Goal: Task Accomplishment & Management: Manage account settings

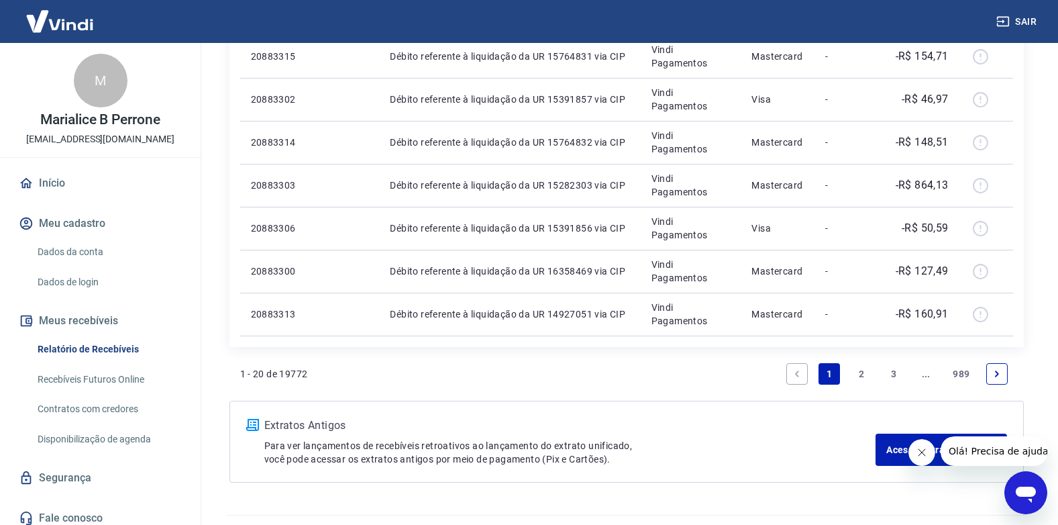
scroll to position [958, 0]
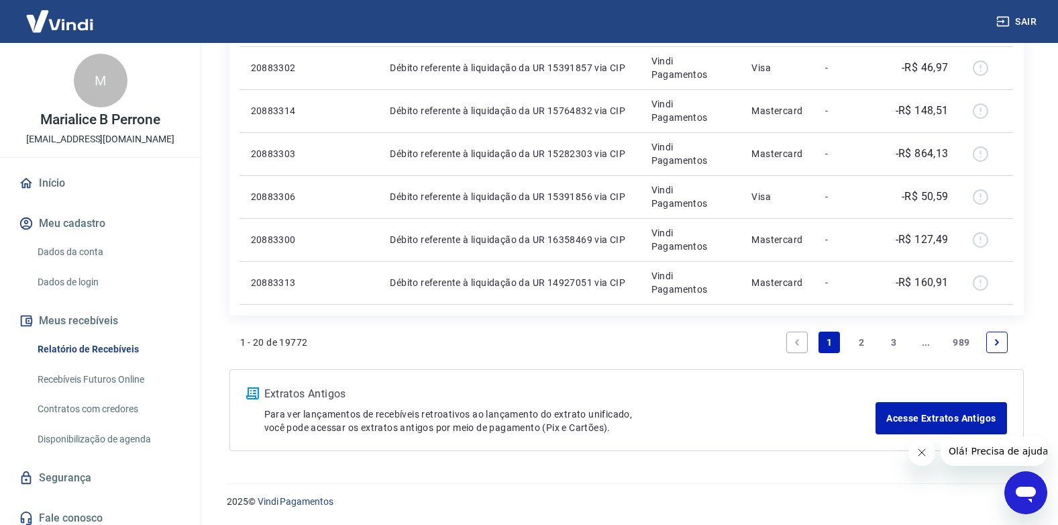
click at [998, 343] on icon "Next page" at bounding box center [997, 342] width 4 height 6
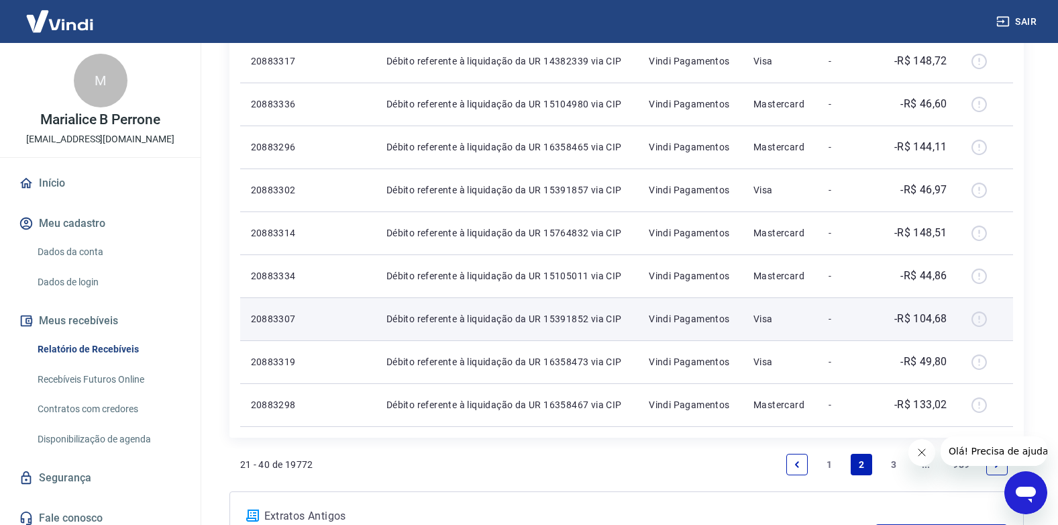
scroll to position [872, 0]
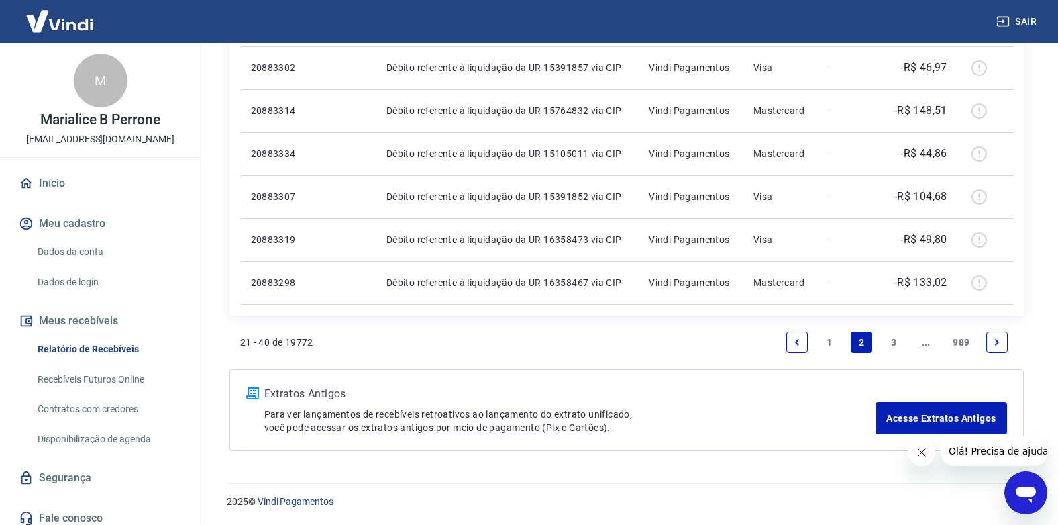
click at [999, 343] on icon "Next page" at bounding box center [996, 342] width 9 height 9
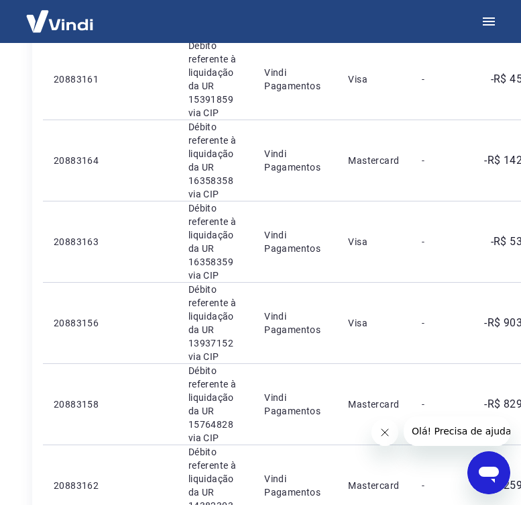
scroll to position [604, 77]
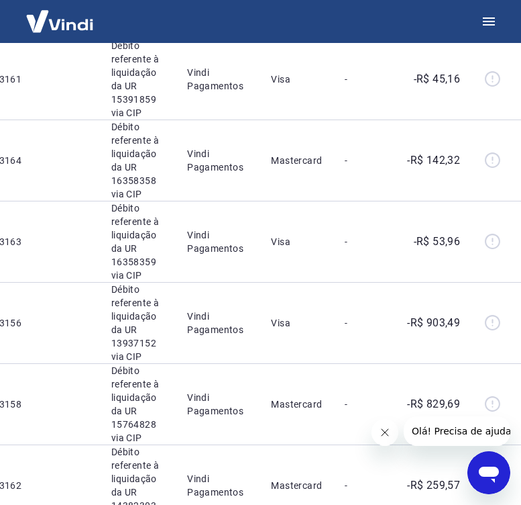
drag, startPoint x: 269, startPoint y: 507, endPoint x: 36, endPoint y: 17, distance: 542.7
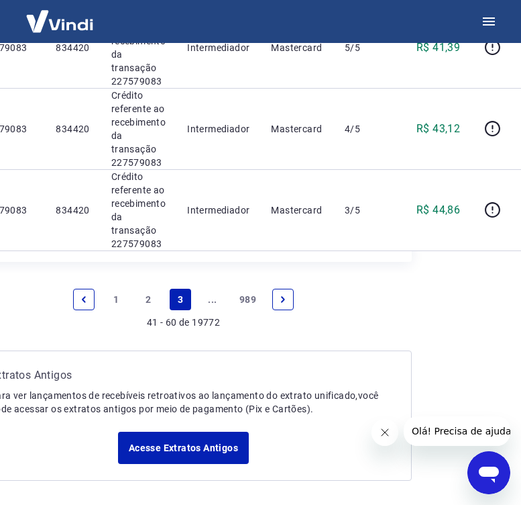
scroll to position [1773, 77]
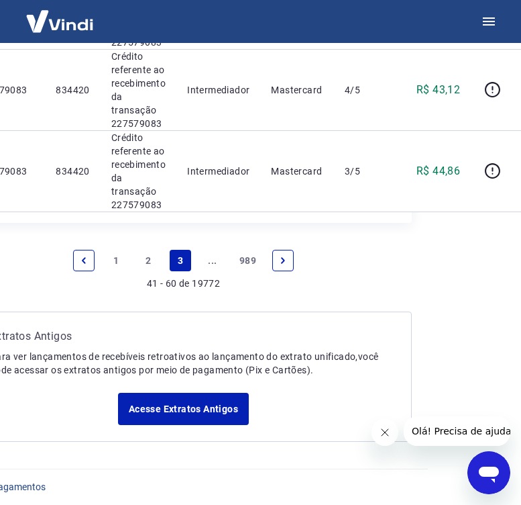
click at [115, 259] on link "1" at bounding box center [115, 260] width 21 height 21
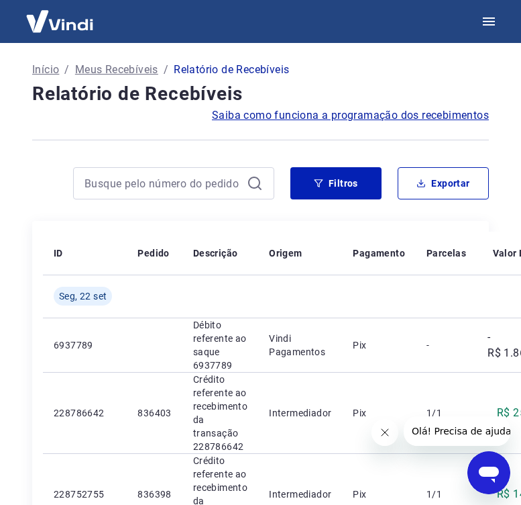
scroll to position [0, 87]
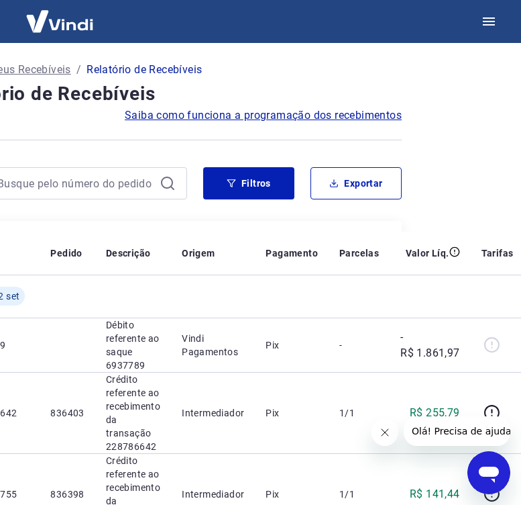
drag, startPoint x: 411, startPoint y: 509, endPoint x: 34, endPoint y: 9, distance: 625.3
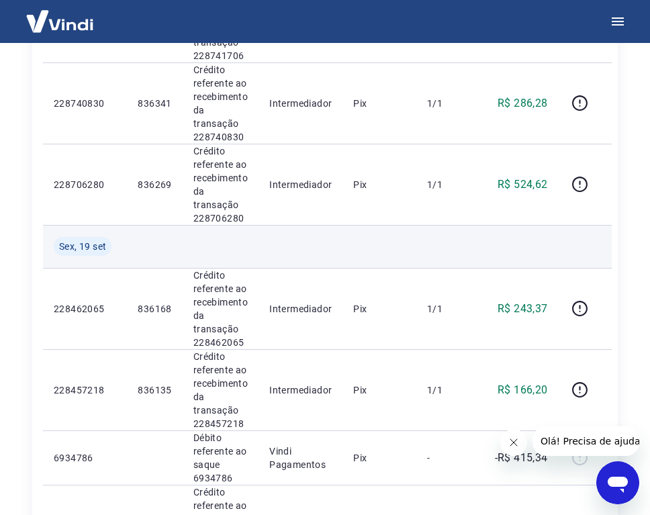
scroll to position [604, 0]
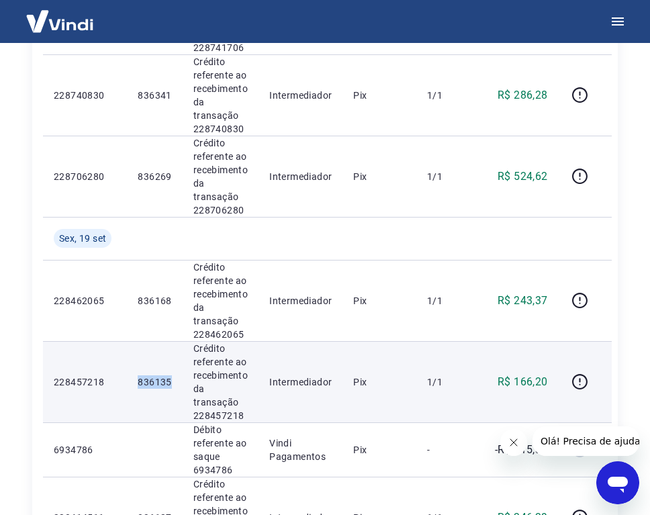
drag, startPoint x: 171, startPoint y: 380, endPoint x: 139, endPoint y: 378, distance: 32.3
click at [139, 378] on p "836135" at bounding box center [155, 381] width 34 height 13
copy p "836135"
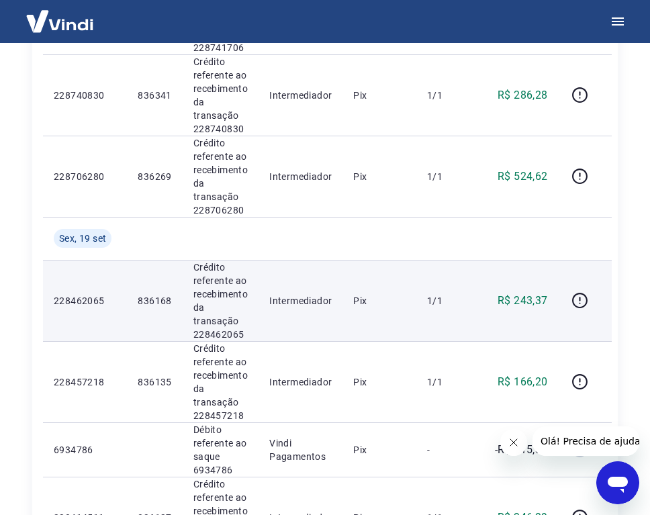
click at [171, 303] on p "836168" at bounding box center [155, 300] width 34 height 13
drag, startPoint x: 170, startPoint y: 300, endPoint x: 134, endPoint y: 297, distance: 35.7
click at [134, 297] on td "836168" at bounding box center [154, 300] width 55 height 81
copy p "836168"
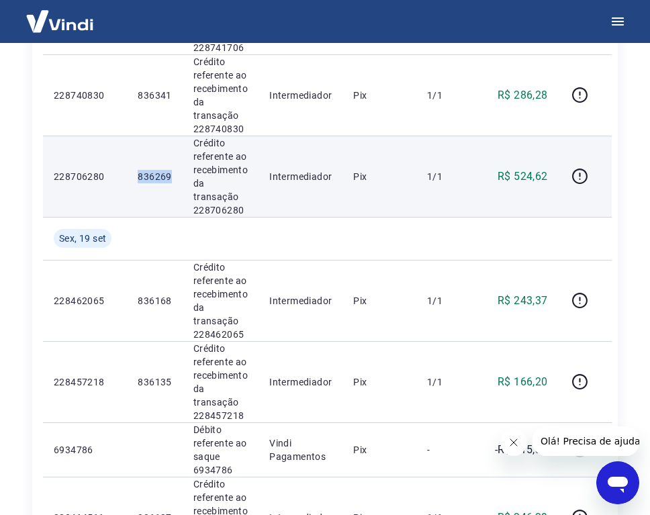
drag, startPoint x: 170, startPoint y: 172, endPoint x: 138, endPoint y: 177, distance: 31.9
click at [139, 176] on p "836269" at bounding box center [155, 176] width 34 height 13
copy p "836269"
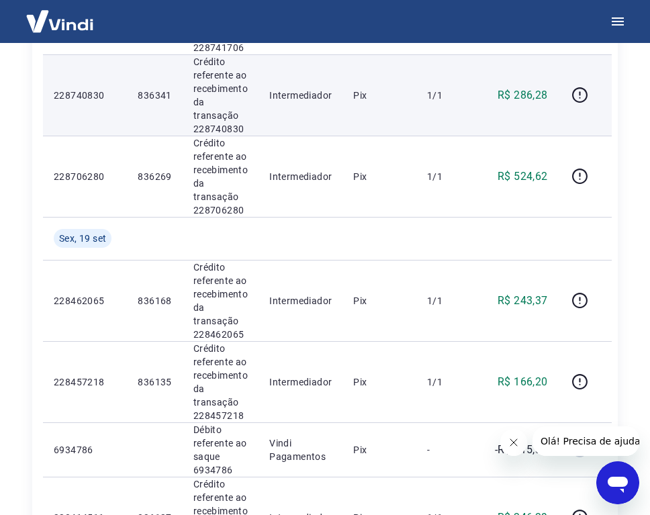
click at [174, 93] on td "836341" at bounding box center [154, 94] width 55 height 81
click at [174, 94] on td "836341" at bounding box center [154, 94] width 55 height 81
drag, startPoint x: 170, startPoint y: 93, endPoint x: 138, endPoint y: 96, distance: 31.7
click at [138, 96] on p "836341" at bounding box center [155, 95] width 34 height 13
copy p "836341"
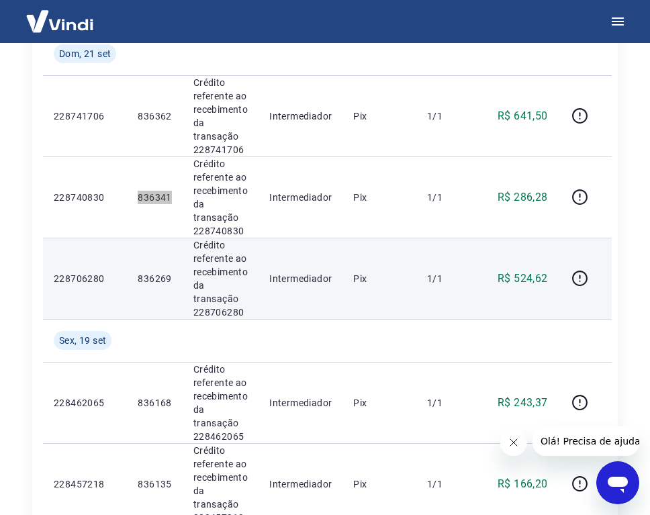
scroll to position [470, 0]
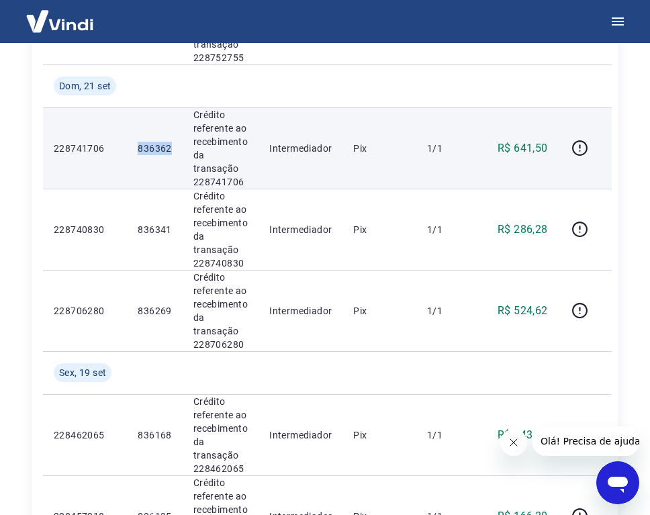
drag, startPoint x: 170, startPoint y: 147, endPoint x: 130, endPoint y: 151, distance: 41.1
click at [132, 150] on td "836362" at bounding box center [154, 147] width 55 height 81
copy p "836362"
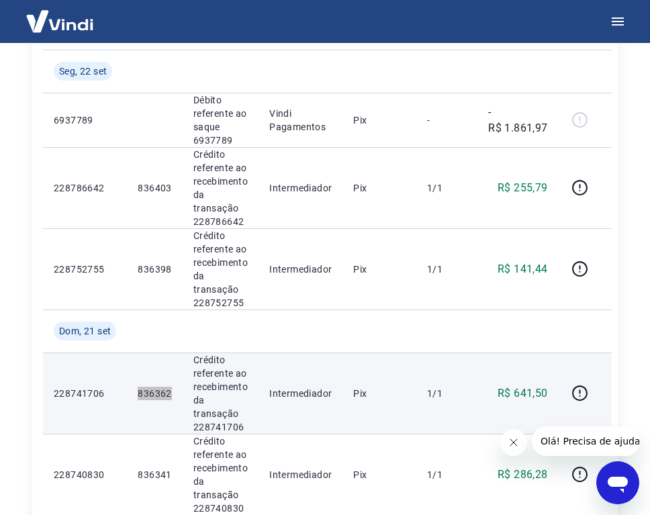
scroll to position [201, 0]
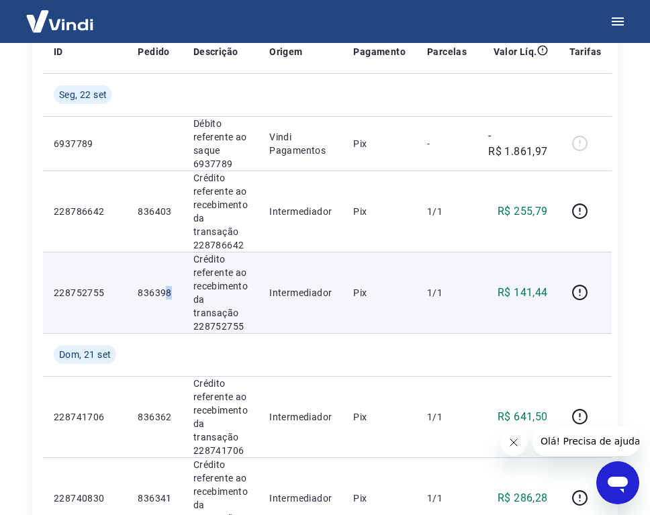
drag, startPoint x: 173, startPoint y: 290, endPoint x: 164, endPoint y: 291, distance: 8.8
click at [164, 291] on td "836398" at bounding box center [154, 292] width 55 height 81
drag, startPoint x: 164, startPoint y: 291, endPoint x: 173, endPoint y: 291, distance: 8.7
click at [173, 290] on td "836398" at bounding box center [154, 292] width 55 height 81
click at [173, 291] on td "836398" at bounding box center [154, 292] width 55 height 81
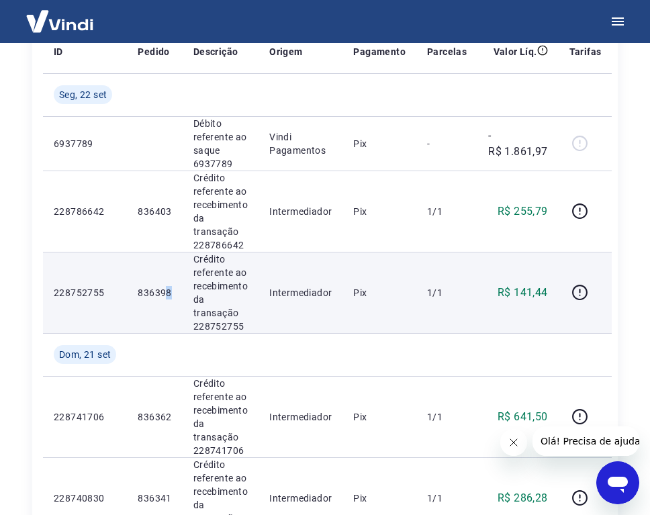
click at [172, 293] on td "836398" at bounding box center [154, 292] width 55 height 81
drag, startPoint x: 172, startPoint y: 293, endPoint x: 129, endPoint y: 301, distance: 44.4
click at [129, 299] on td "836398" at bounding box center [154, 292] width 55 height 81
copy p "836398"
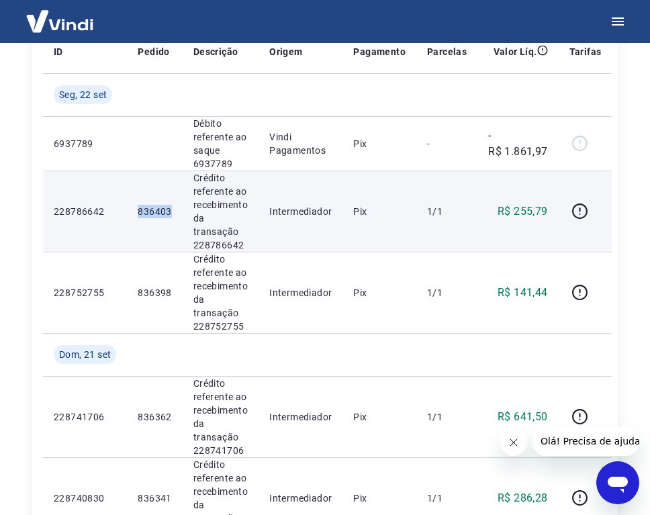
drag, startPoint x: 170, startPoint y: 210, endPoint x: 136, endPoint y: 213, distance: 35.0
click at [138, 210] on p "836403" at bounding box center [155, 211] width 34 height 13
copy p "836403"
